Goal: Information Seeking & Learning: Learn about a topic

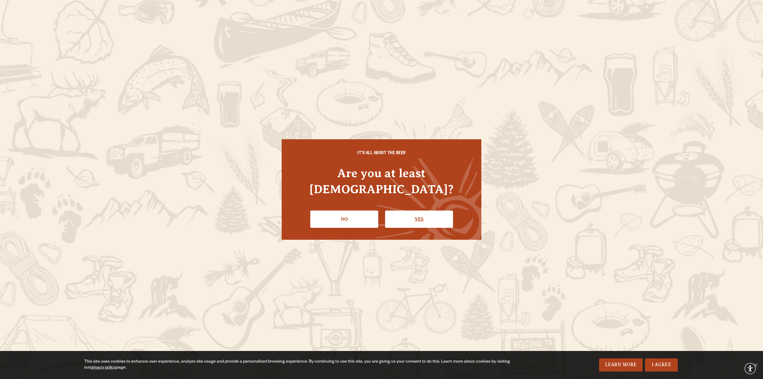
click at [407, 210] on link "Yes" at bounding box center [419, 218] width 68 height 17
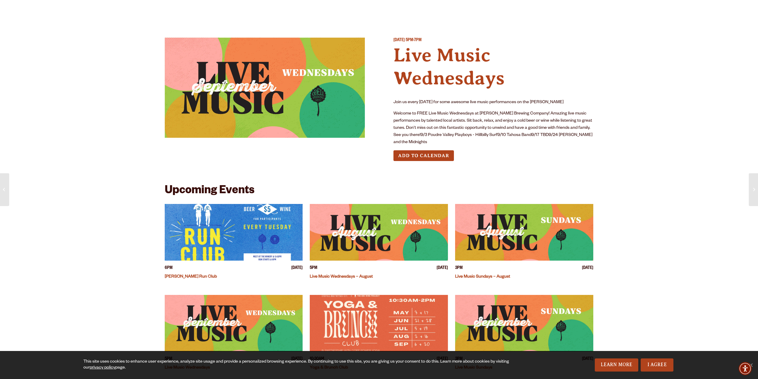
click at [365, 225] on img "View event details" at bounding box center [379, 232] width 138 height 57
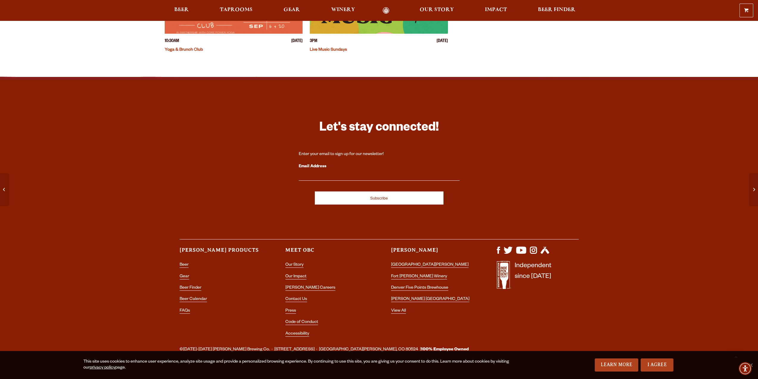
scroll to position [325, 0]
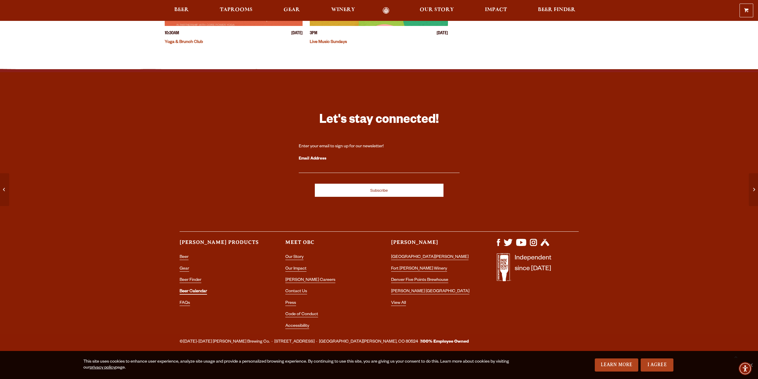
click at [200, 289] on link "Beer Calendar" at bounding box center [193, 291] width 27 height 5
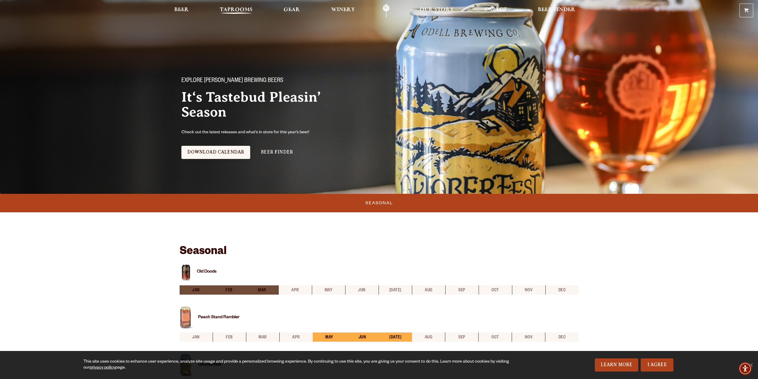
click at [232, 9] on span "Taprooms" at bounding box center [236, 9] width 33 height 5
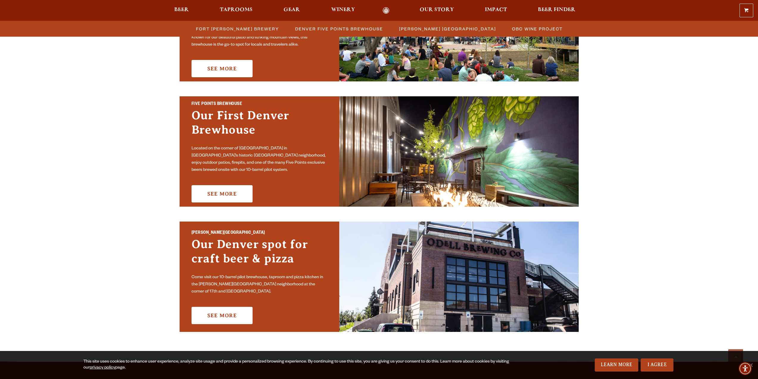
scroll to position [119, 0]
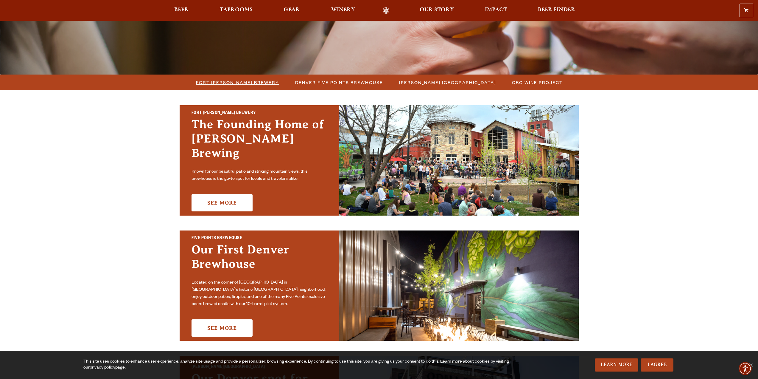
click at [216, 78] on span "Fort Collins Brewery" at bounding box center [237, 82] width 83 height 9
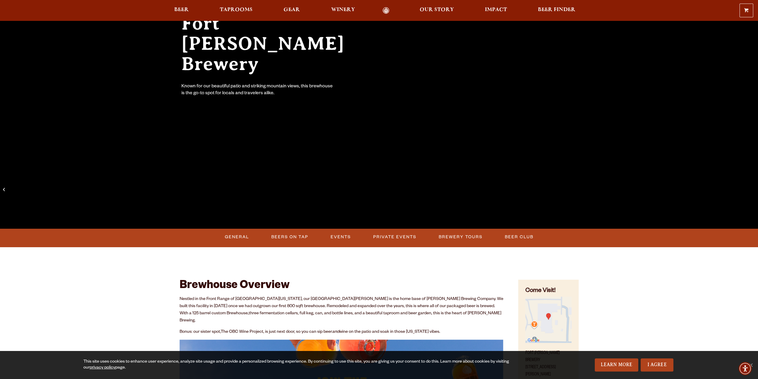
scroll to position [179, 0]
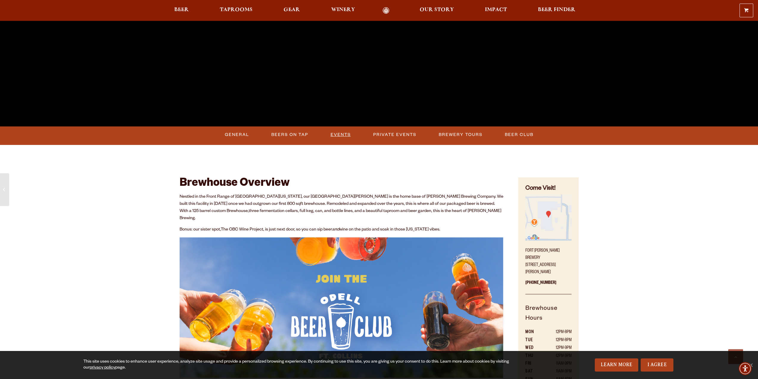
click at [338, 135] on link "Events" at bounding box center [340, 135] width 25 height 14
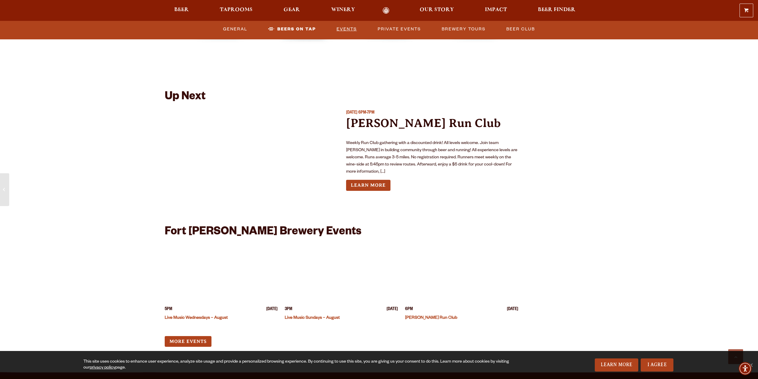
scroll to position [2199, 0]
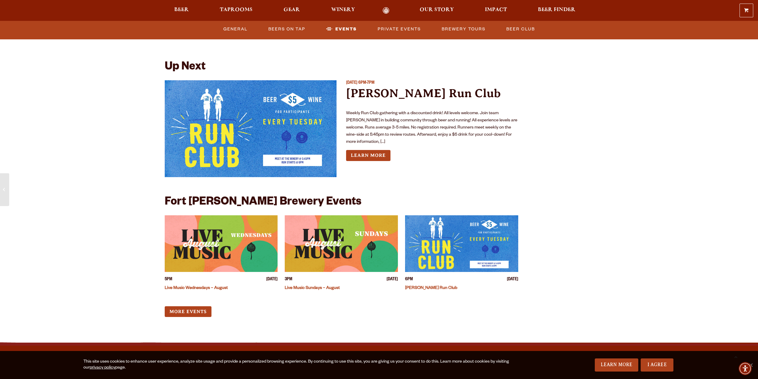
click at [199, 286] on link "Live Music Wednesdays – August" at bounding box center [196, 288] width 63 height 5
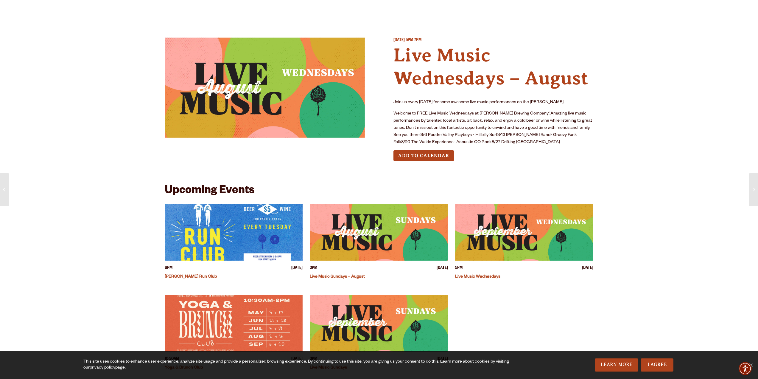
click at [479, 278] on link "Live Music Wednesdays" at bounding box center [477, 276] width 45 height 5
